Goal: Task Accomplishment & Management: Use online tool/utility

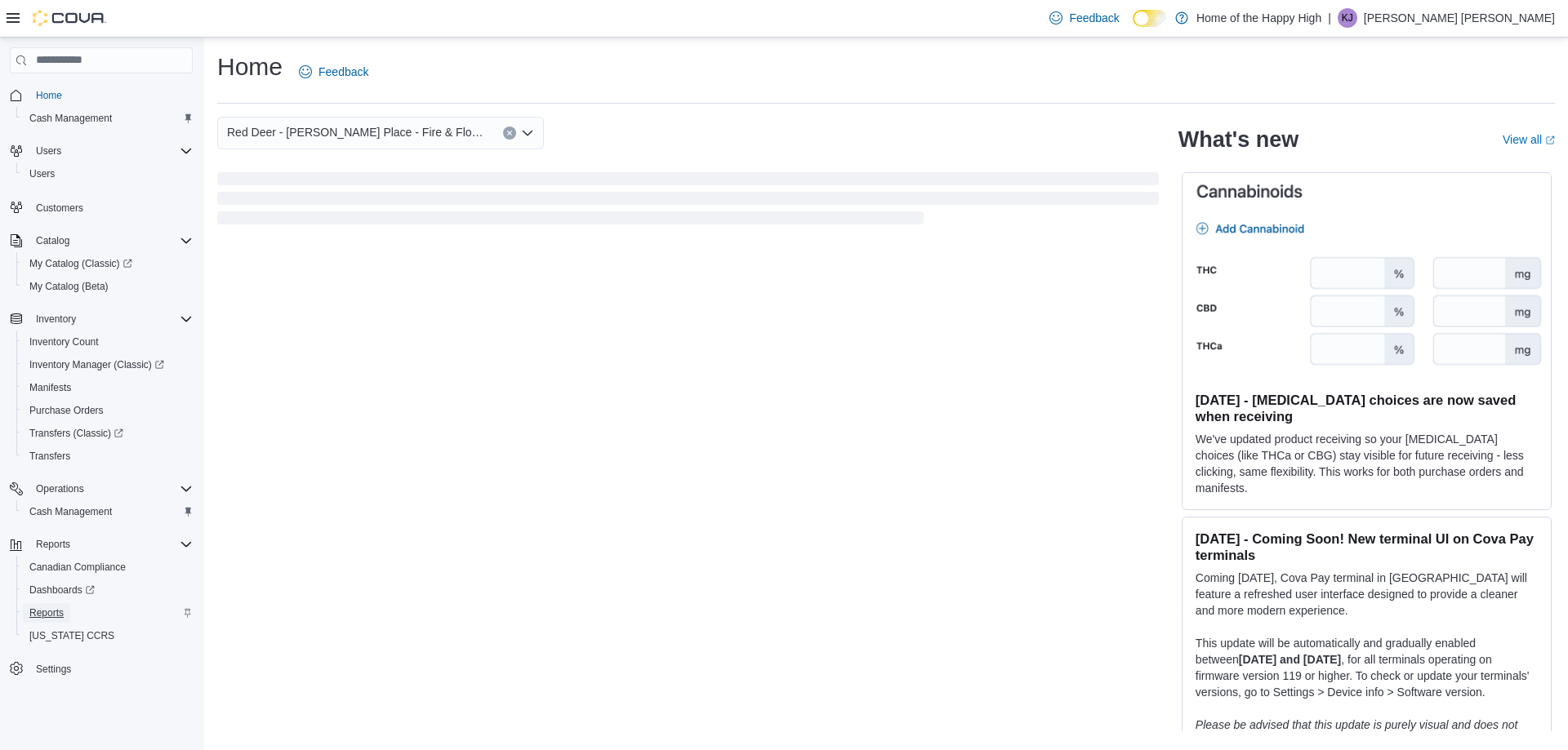
click at [45, 613] on span "Reports" at bounding box center [46, 613] width 35 height 13
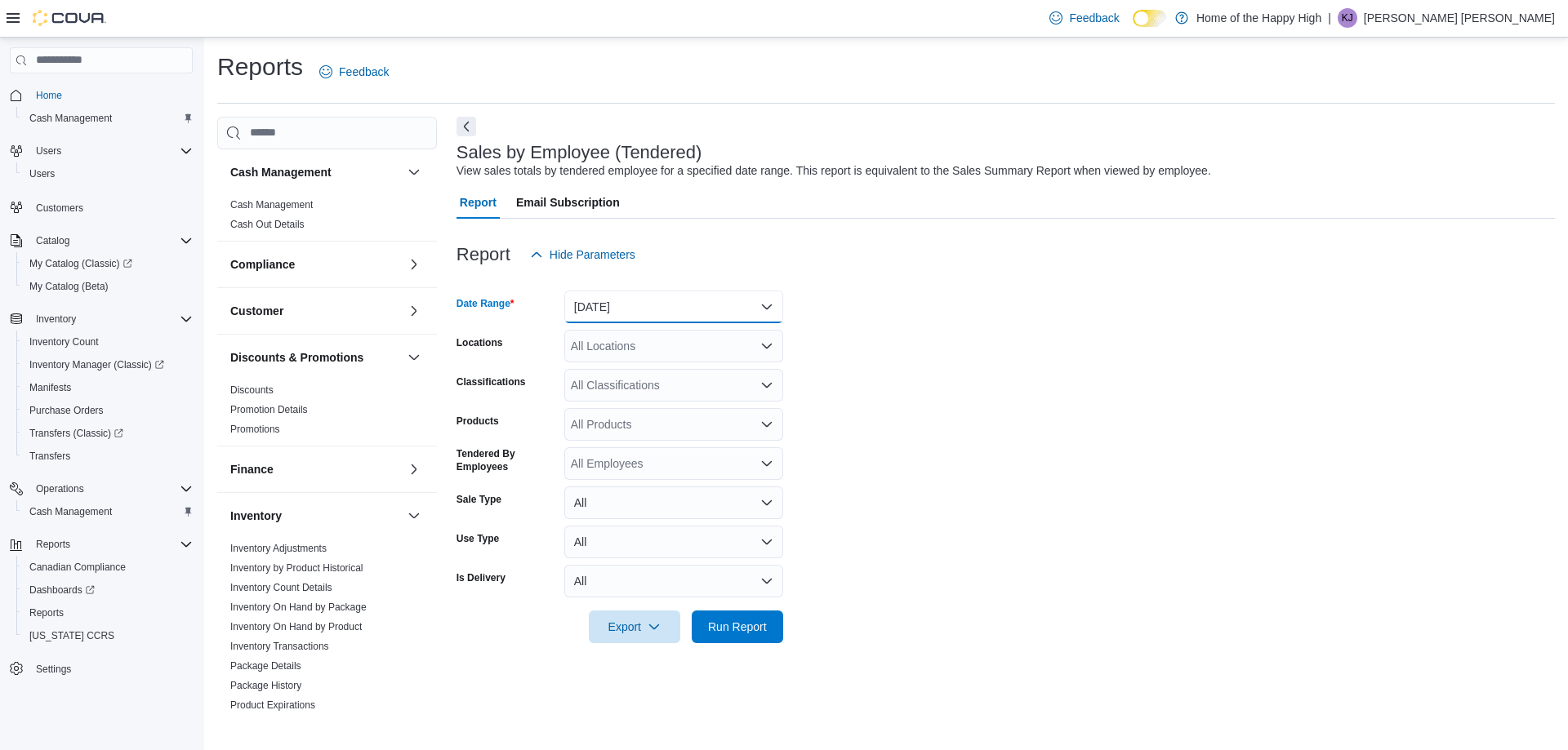
click at [719, 310] on button "[DATE]" at bounding box center [674, 307] width 219 height 33
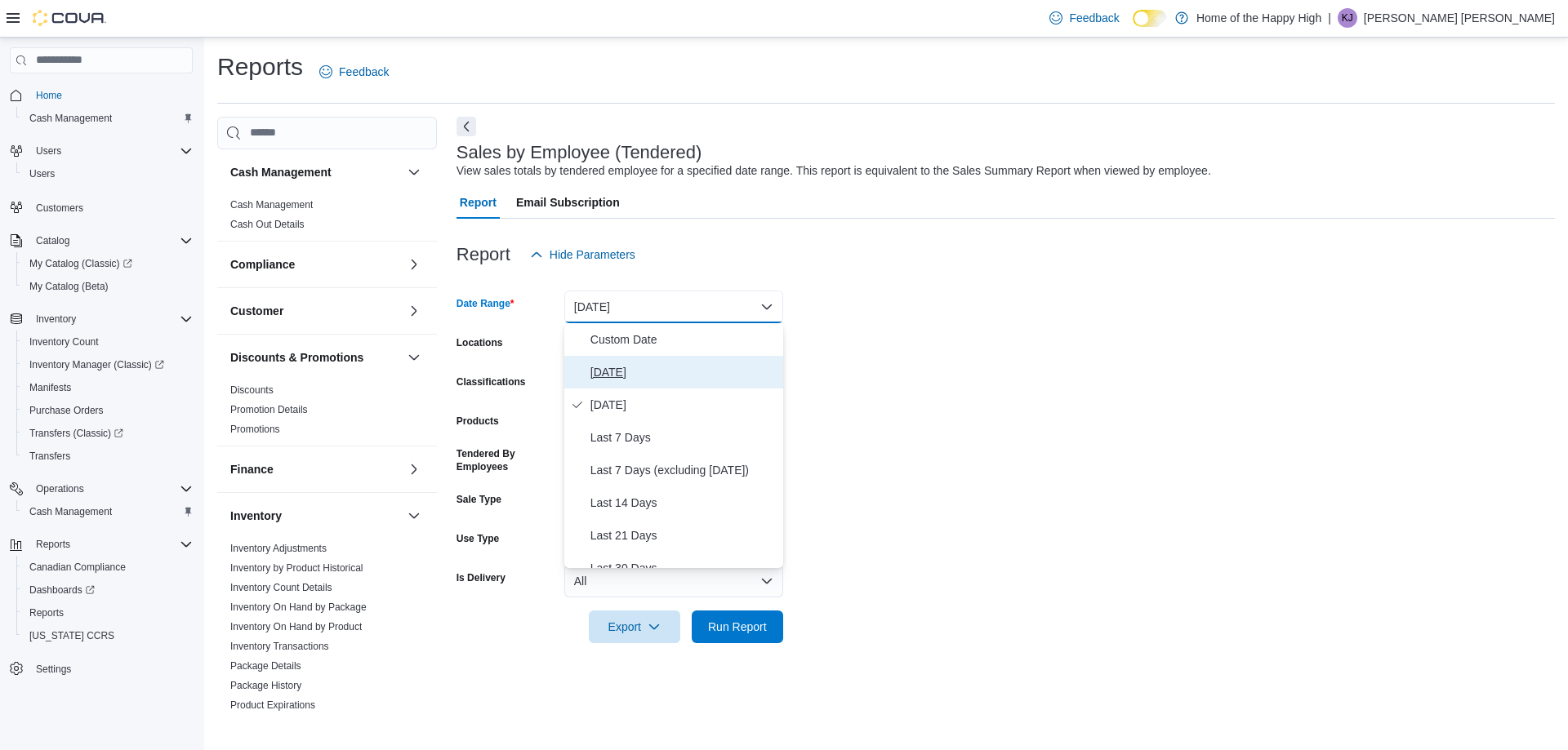
click at [608, 375] on span "[DATE]" at bounding box center [683, 372] width 186 height 20
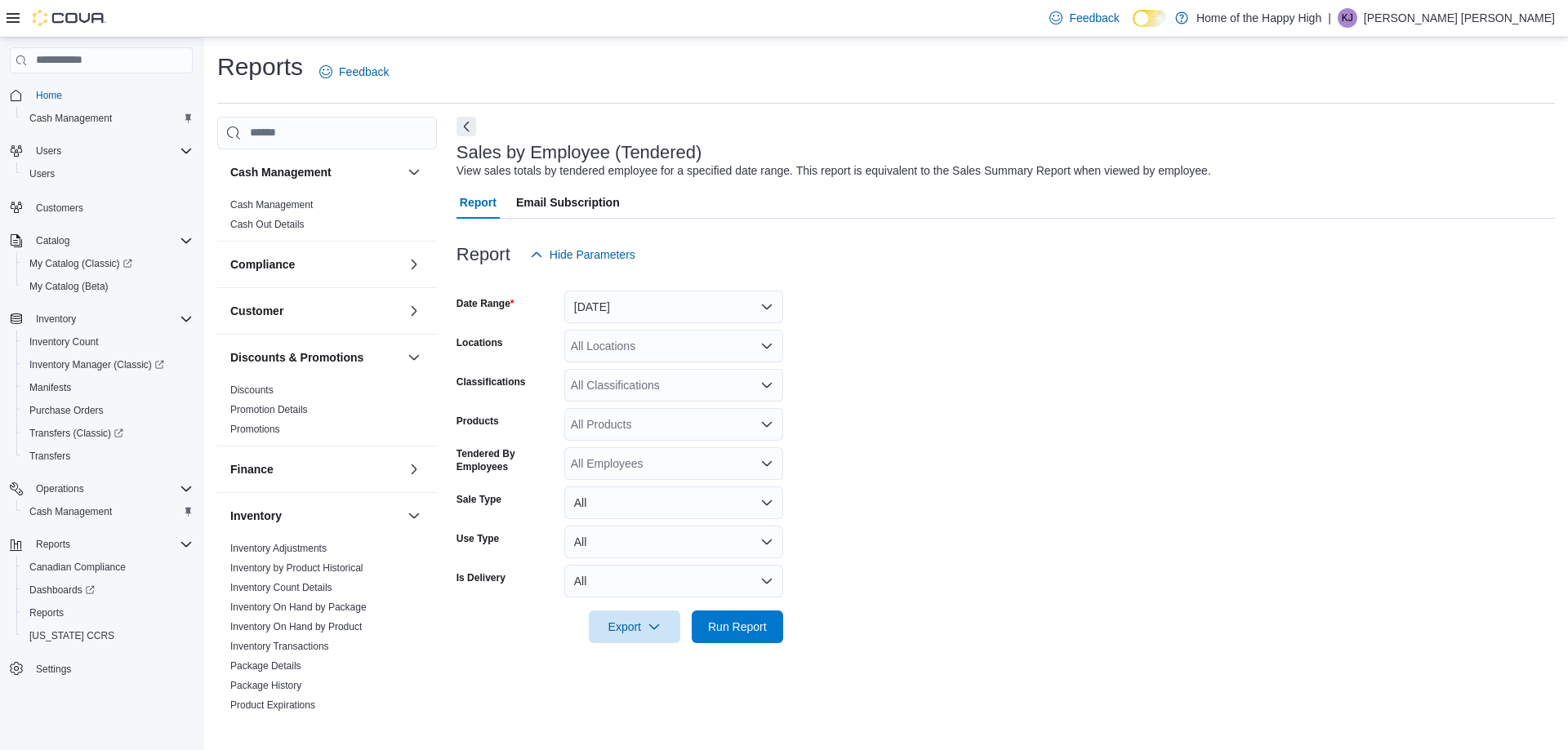
click at [633, 340] on div "All Locations" at bounding box center [674, 346] width 219 height 33
type input "*****"
click at [634, 378] on span "Red Deer - [PERSON_NAME] Place - Fire & Flower" at bounding box center [763, 374] width 263 height 16
click at [941, 320] on form "Date Range [DATE] Locations [GEOGRAPHIC_DATA] - [PERSON_NAME] Place - Fire & Fl…" at bounding box center [1006, 457] width 1098 height 372
click at [751, 649] on div at bounding box center [1006, 653] width 1098 height 20
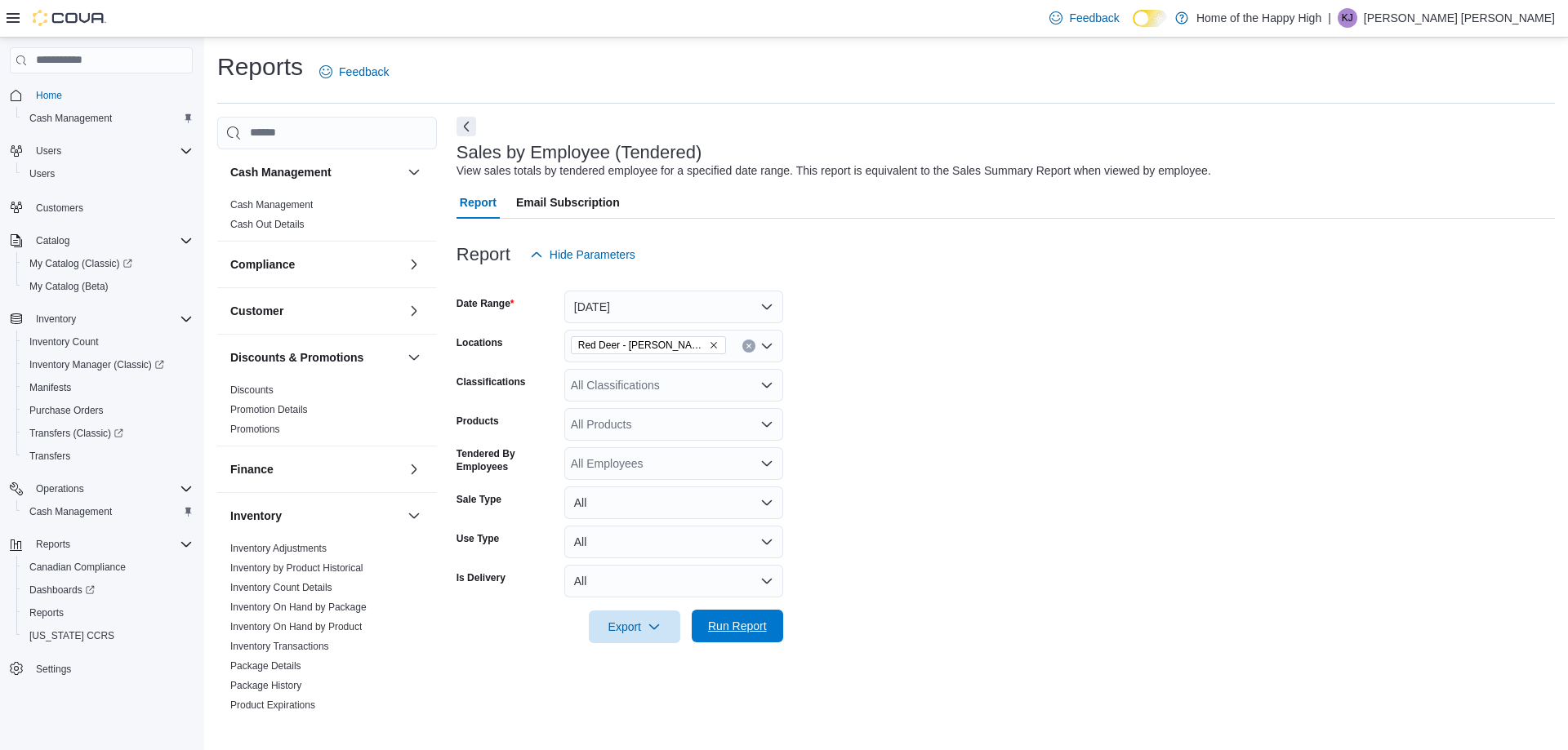
click at [750, 641] on span "Run Report" at bounding box center [737, 625] width 72 height 33
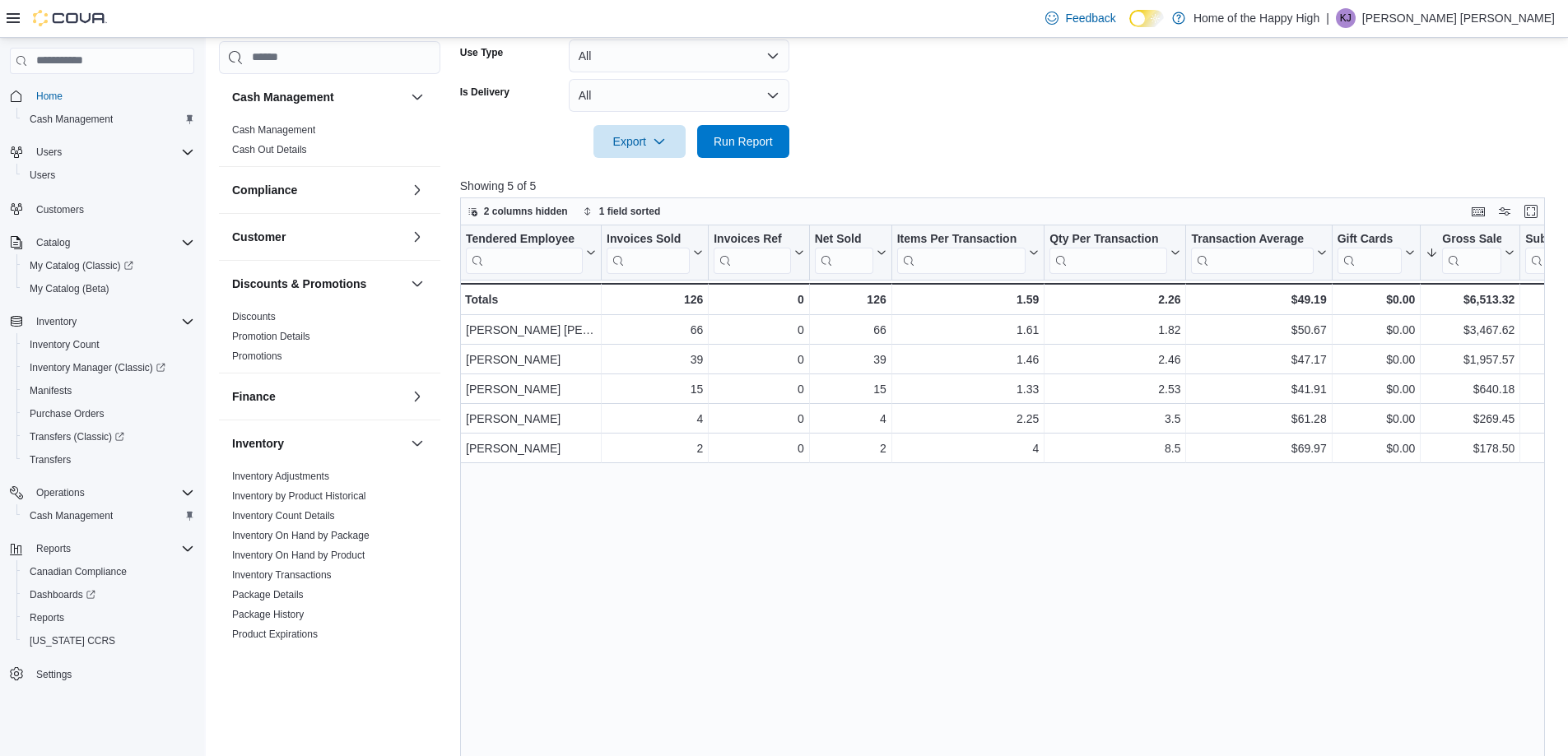
scroll to position [467, 0]
